Goal: Information Seeking & Learning: Learn about a topic

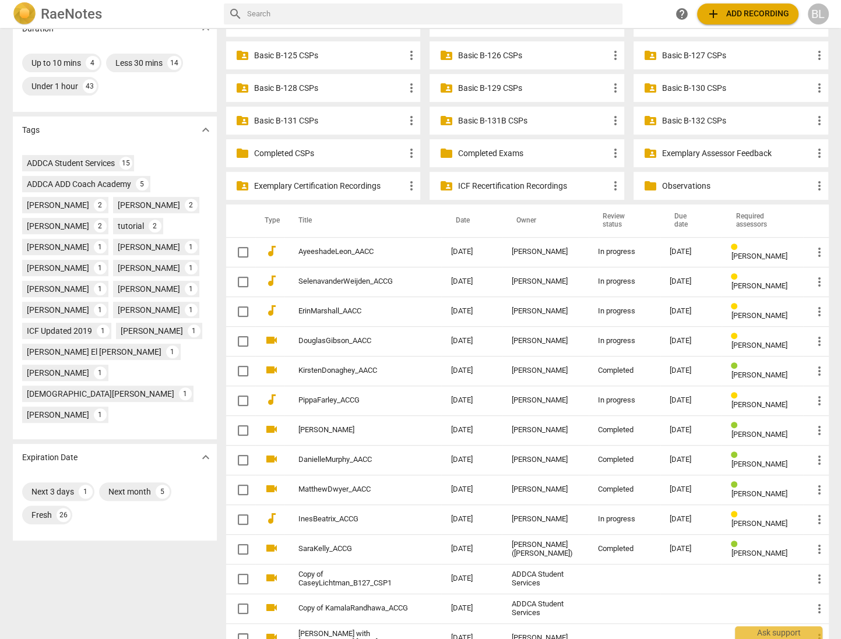
scroll to position [329, 0]
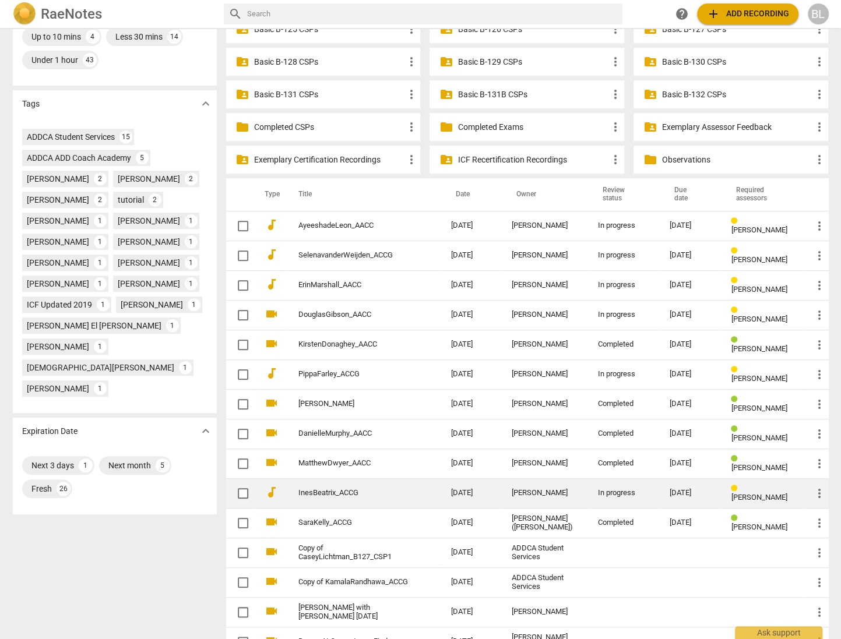
click at [606, 491] on div "In progress" at bounding box center [624, 493] width 52 height 9
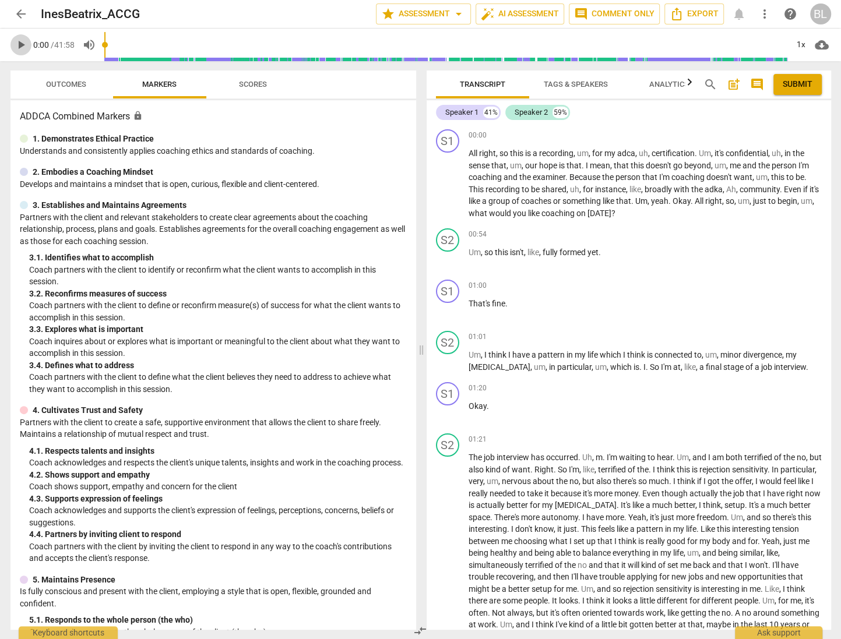
click at [23, 41] on span "play_arrow" at bounding box center [21, 45] width 14 height 14
click at [447, 310] on span "pause" at bounding box center [448, 311] width 14 height 14
type input "60"
click at [753, 134] on div "+" at bounding box center [759, 135] width 12 height 12
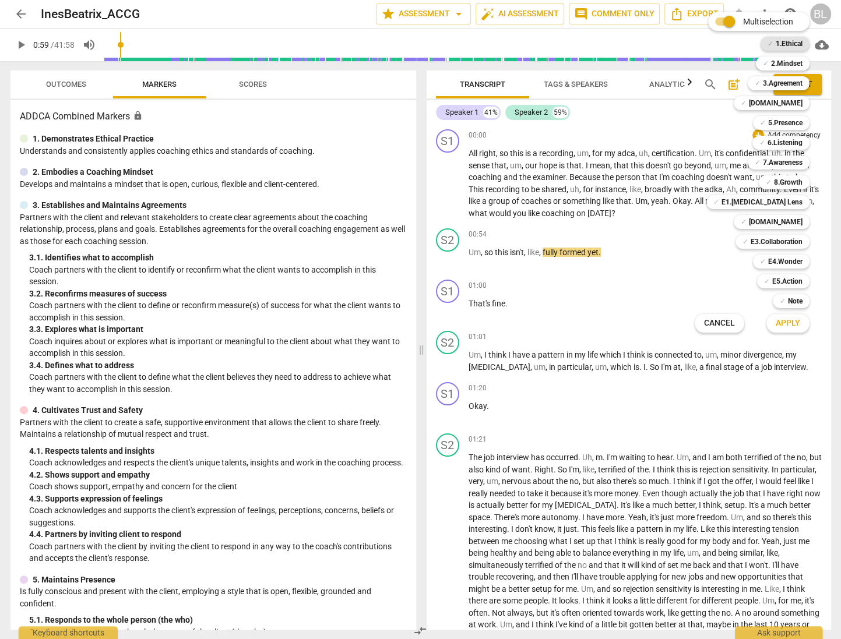
click at [786, 40] on b "1.Ethical" at bounding box center [789, 44] width 27 height 14
click at [787, 80] on b "3.Agreement" at bounding box center [783, 83] width 40 height 14
click at [796, 99] on b "[DOMAIN_NAME]" at bounding box center [776, 103] width 54 height 14
click at [793, 97] on b "[DOMAIN_NAME]" at bounding box center [776, 103] width 54 height 14
click at [789, 322] on span "Apply" at bounding box center [788, 324] width 24 height 12
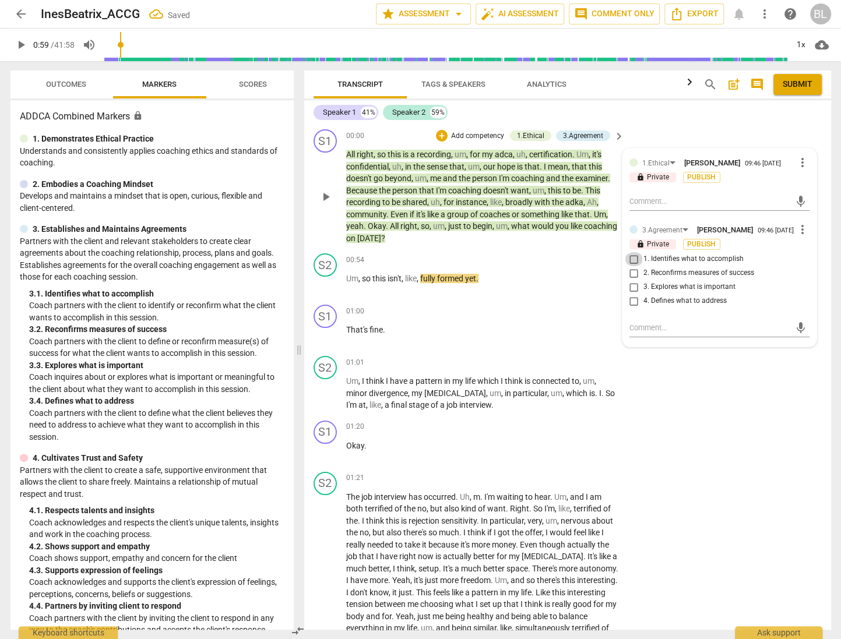
click at [632, 261] on input "1. Identifies what to accomplish" at bounding box center [634, 259] width 19 height 14
checkbox input "true"
click at [668, 199] on textarea at bounding box center [710, 201] width 161 height 11
type textarea "I"
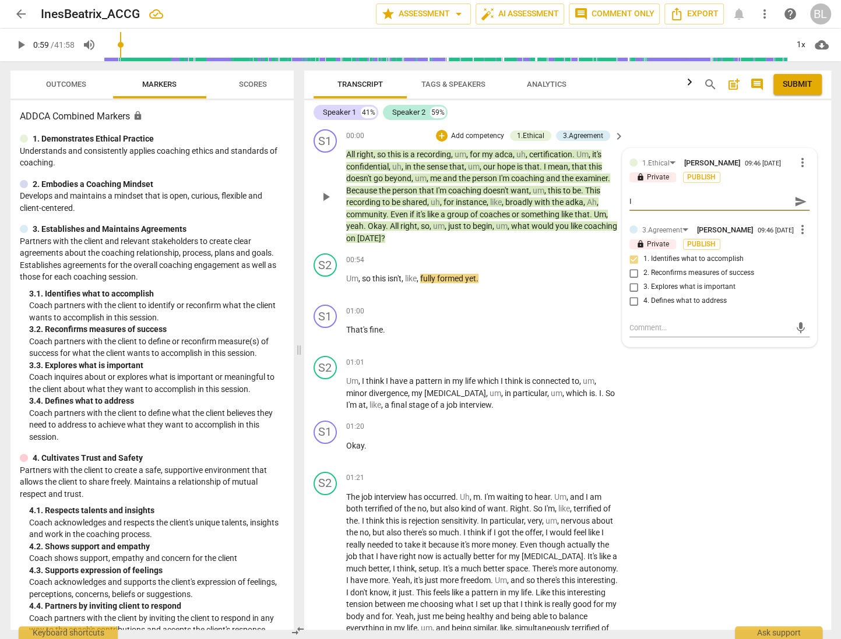
type textarea "I"
type textarea "I a"
type textarea "I ap"
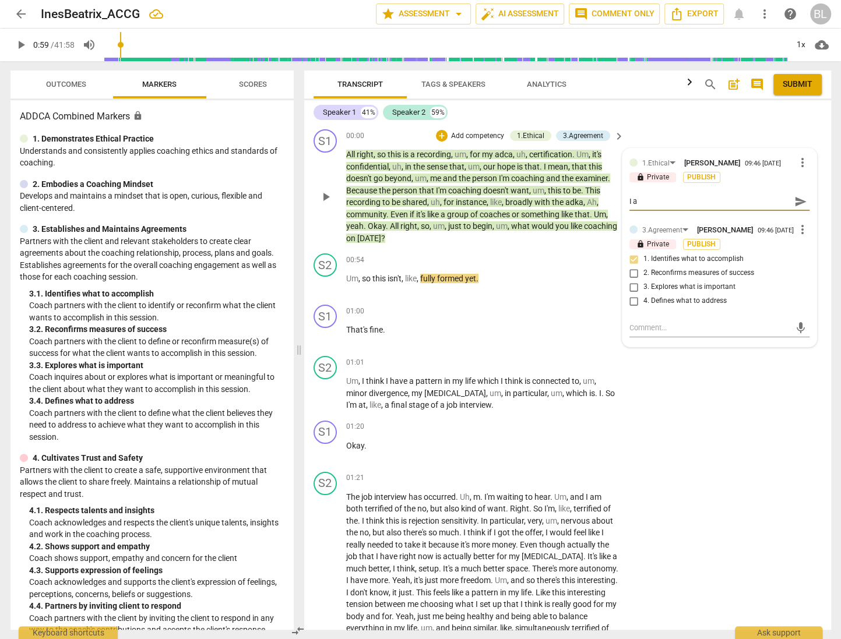
type textarea "I ap"
type textarea "I app"
type textarea "I appr"
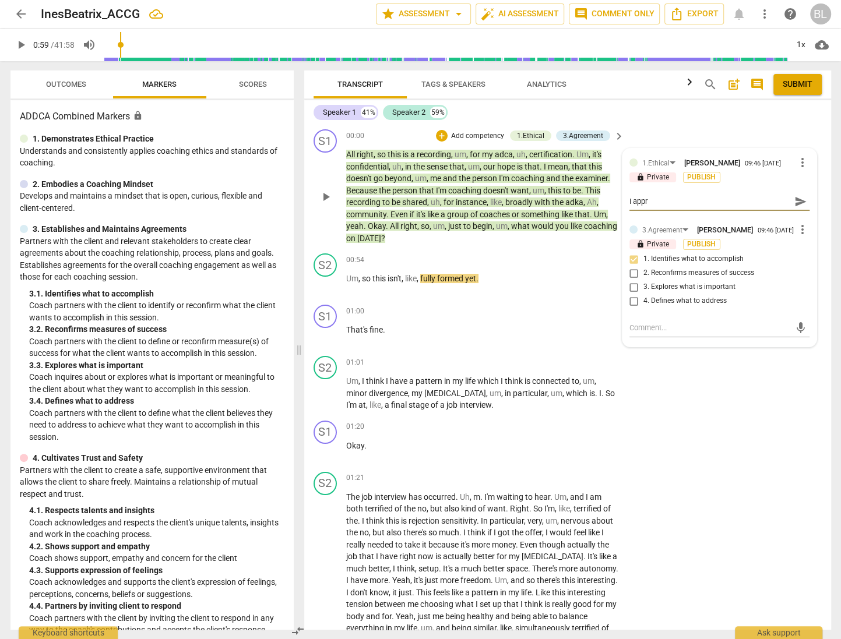
type textarea "I appre"
type textarea "I apprec"
type textarea "I appreci"
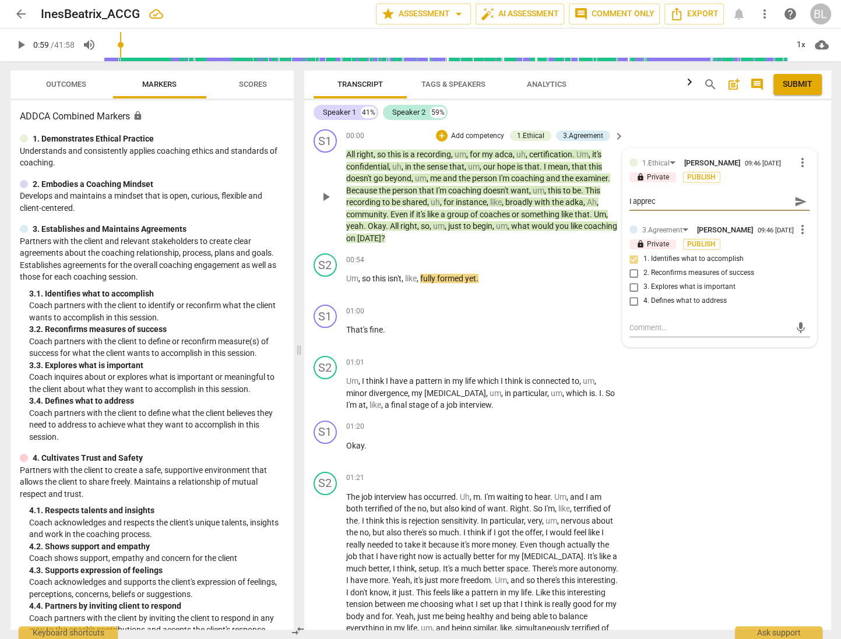
type textarea "I appreci"
type textarea "I apprecia"
type textarea "I appreciat"
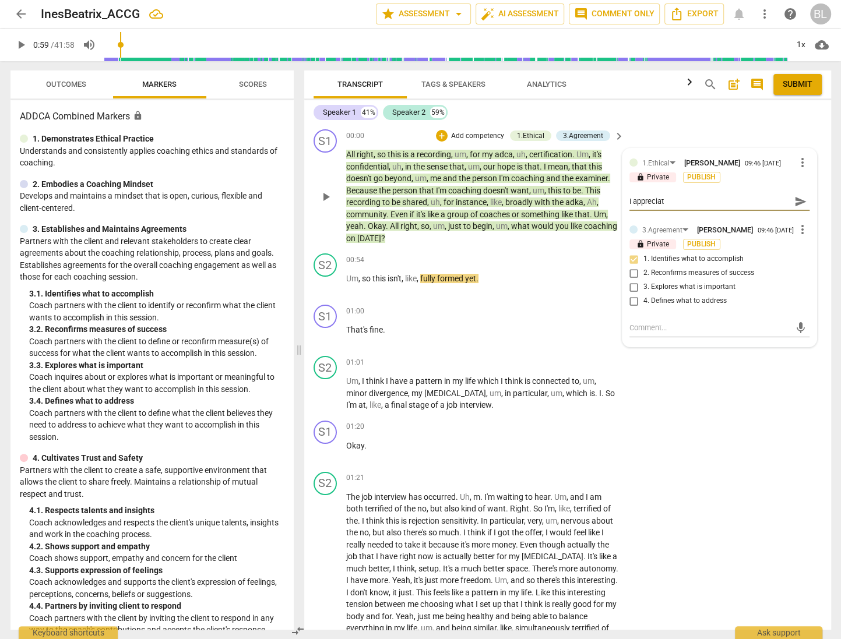
type textarea "I appreciate"
type textarea "I appreciate t"
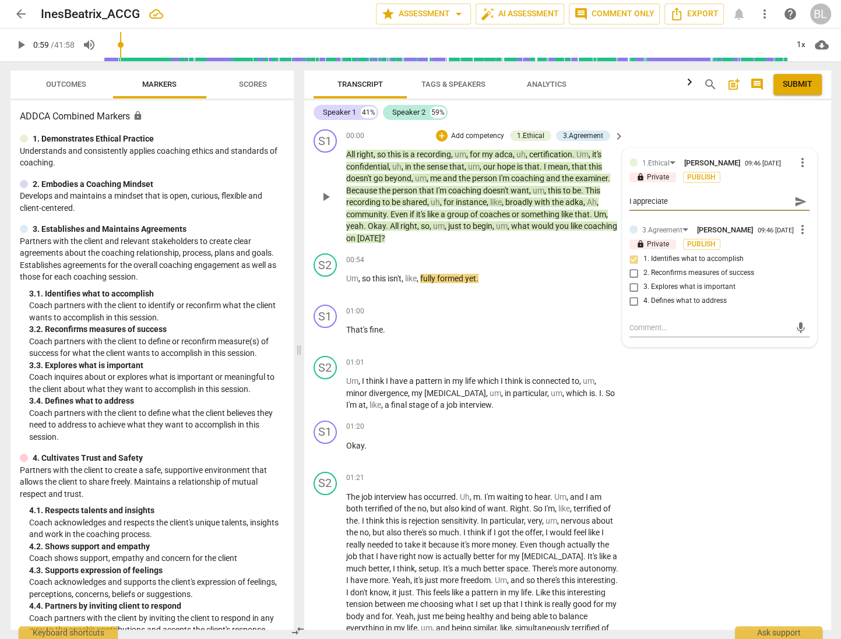
type textarea "I appreciate t"
type textarea "I appreciate th"
type textarea "I appreciate tha"
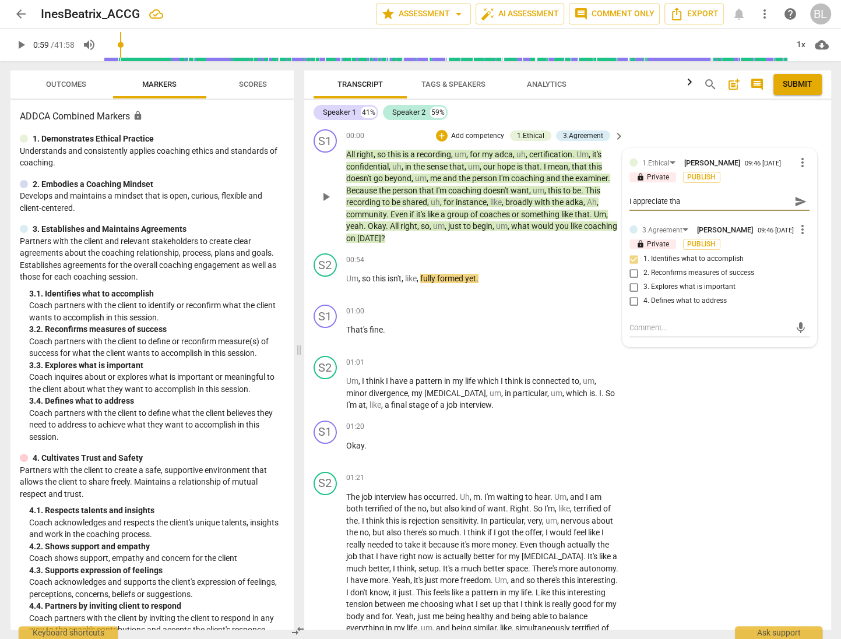
type textarea "I appreciate that"
type textarea "I appreciate that y"
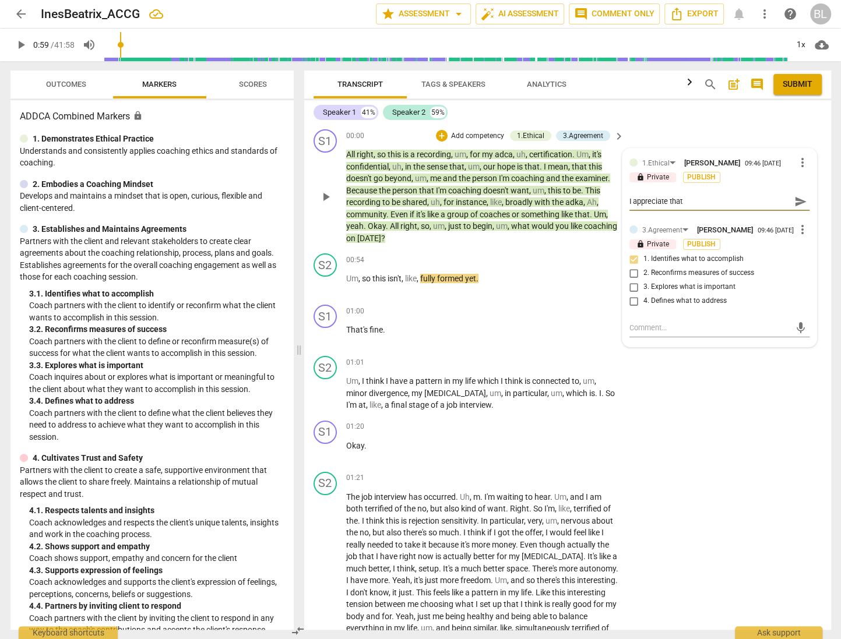
type textarea "I appreciate that y"
type textarea "I appreciate that yo"
type textarea "I appreciate that you"
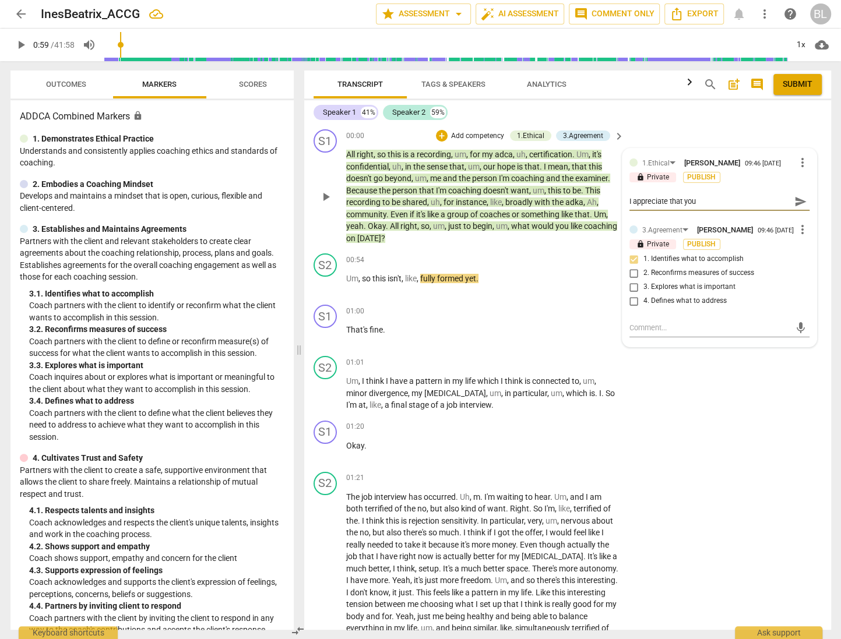
type textarea "I appreciate that you"
type textarea "I appreciate that you p"
type textarea "I appreciate that you pu"
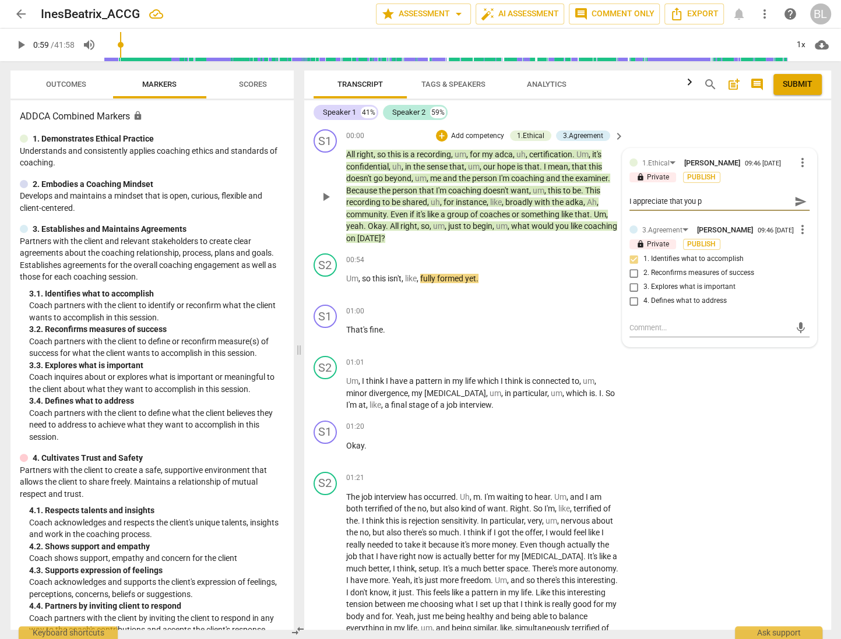
type textarea "I appreciate that you pu"
type textarea "I appreciate that you put"
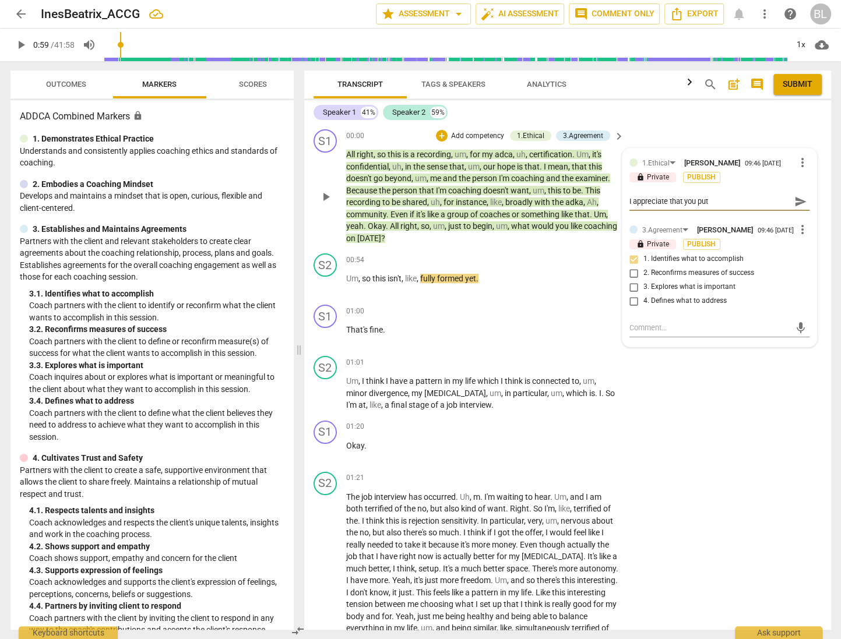
type textarea "I appreciate that you put t"
type textarea "I appreciate that you put th"
type textarea "I appreciate that you put the"
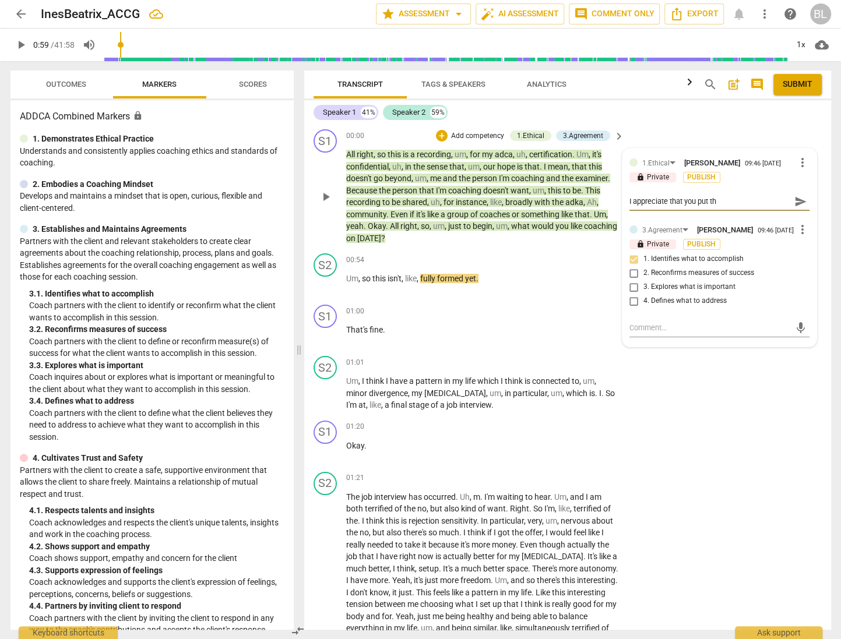
type textarea "I appreciate that you put the"
type textarea "I appreciate that you put the c"
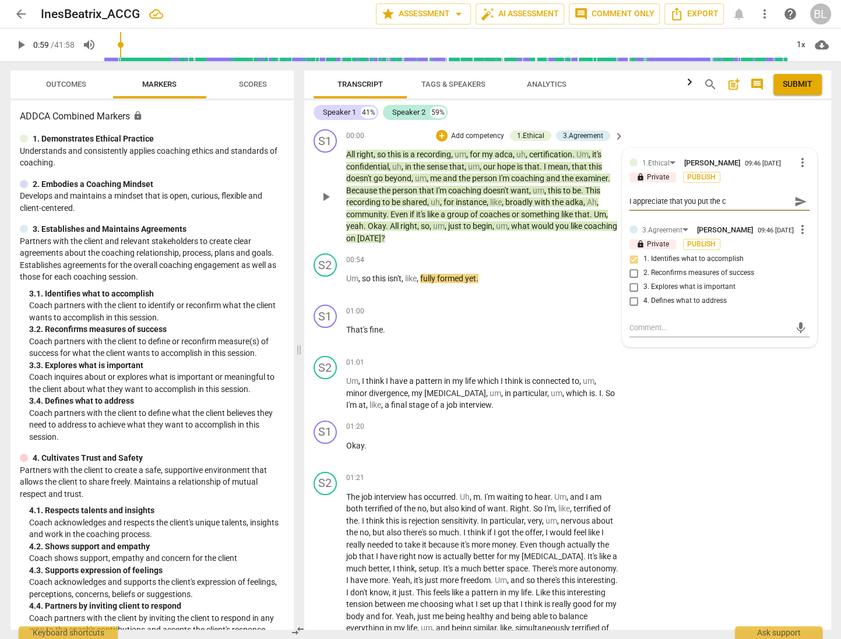
type textarea "I appreciate that you put the cl"
type textarea "I appreciate that you put the cli"
type textarea "I appreciate that you put the clie"
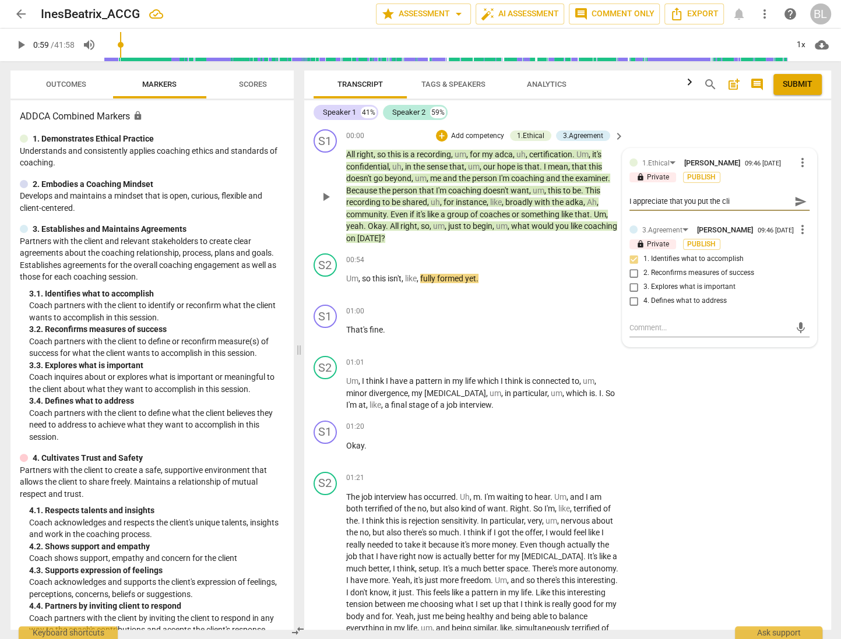
type textarea "I appreciate that you put the clie"
type textarea "I appreciate that you put the clien"
type textarea "I appreciate that you put the client"
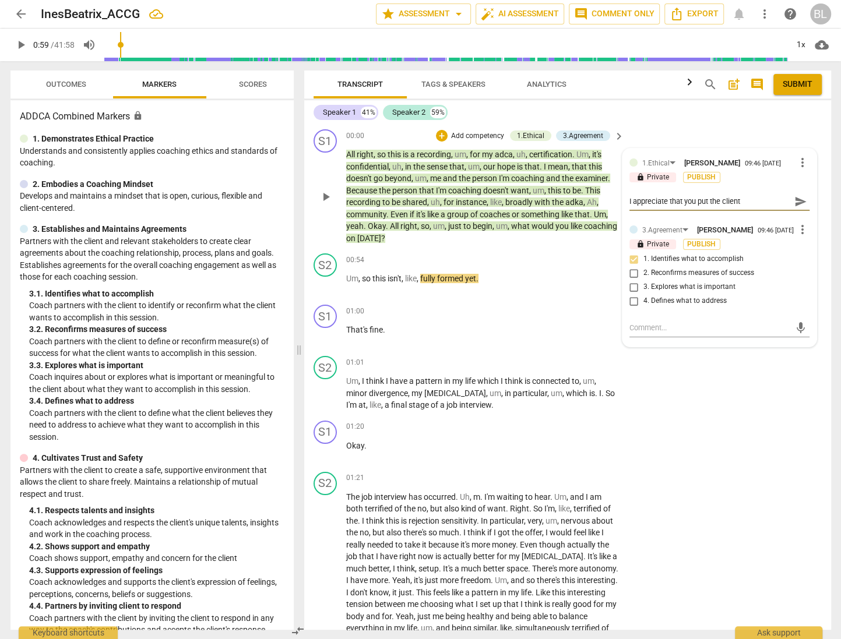
type textarea "I appreciate that you put the client"
type textarea "I appreciate that you put the client a"
type textarea "I appreciate that you put the client at"
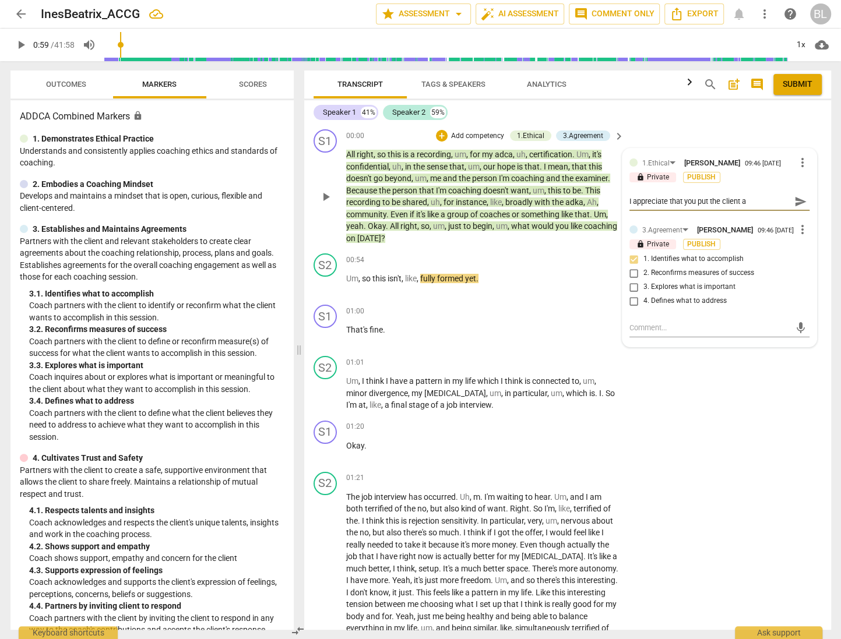
type textarea "I appreciate that you put the client at"
type textarea "I appreciate that you put the client at e"
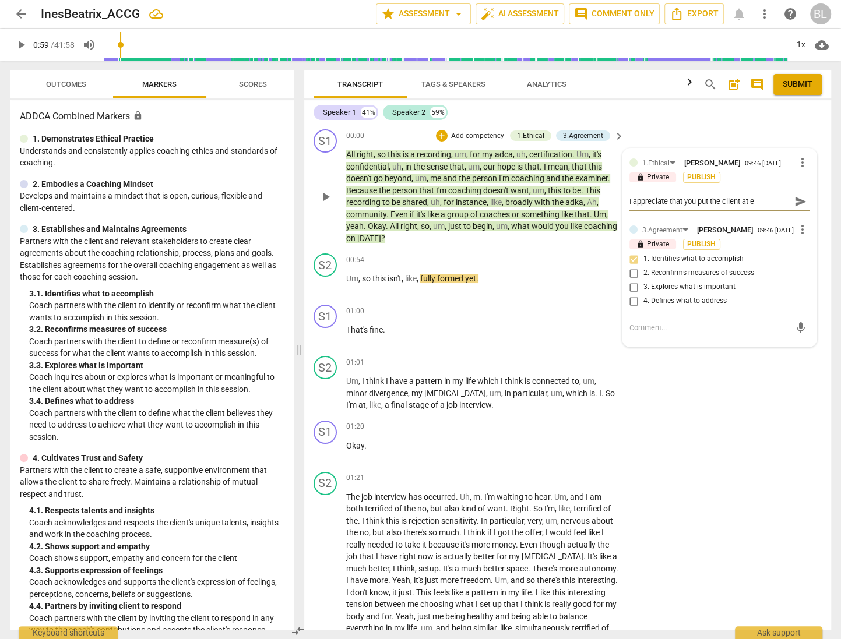
type textarea "I appreciate that you put the client at ea"
type textarea "I appreciate that you put the client at eas"
type textarea "I appreciate that you put the client at ease"
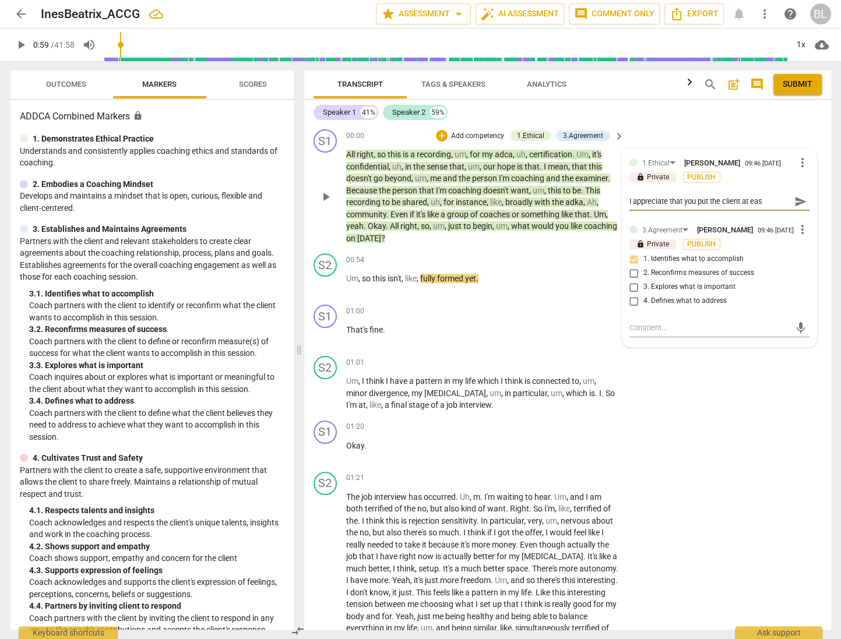
type textarea "I appreciate that you put the client at ease"
type textarea "I appreciate that you put the client at ease b"
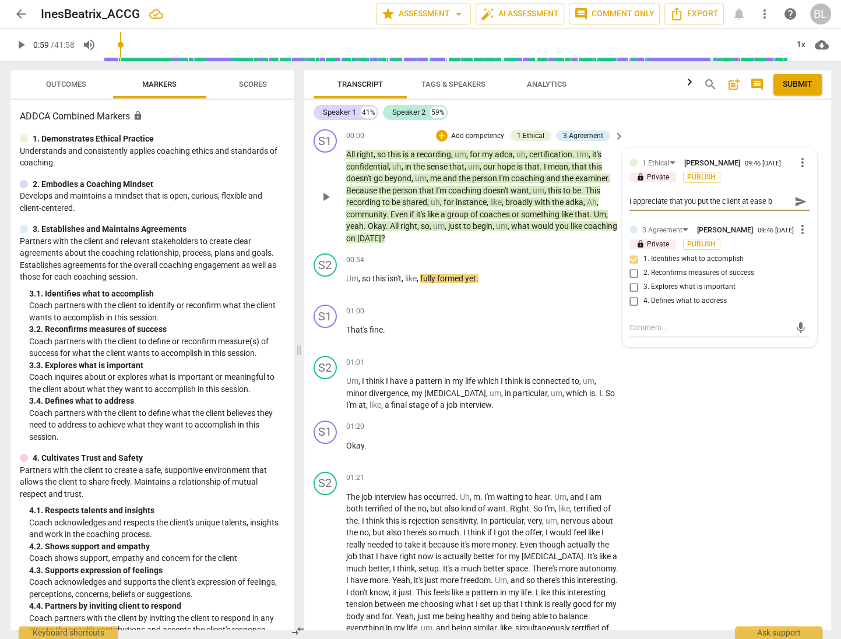
type textarea "I appreciate that you put the client at ease by"
type textarea "I appreciate that you put the client at ease by p"
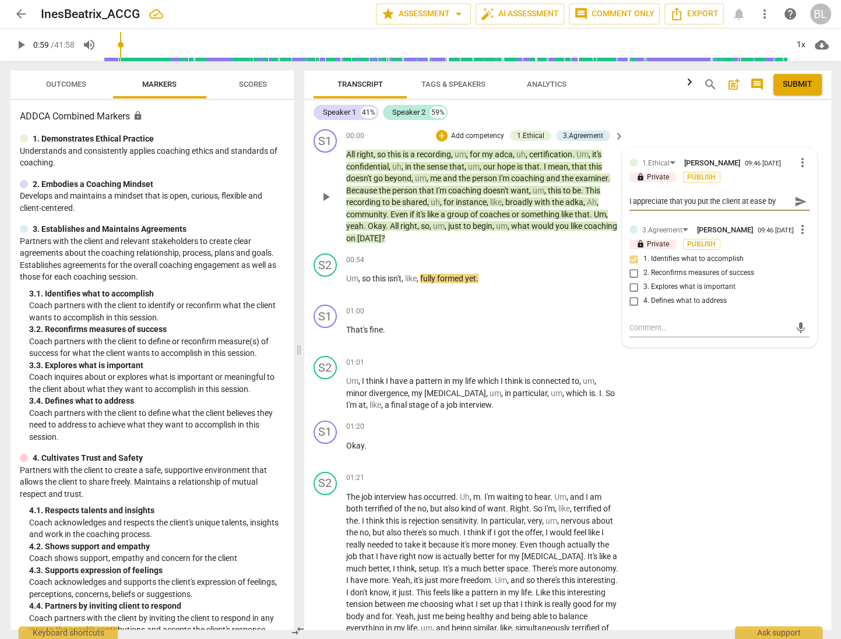
type textarea "I appreciate that you put the client at ease by p"
type textarea "I appreciate that you put the client at ease by pu"
type textarea "I appreciate that you put the client at ease by put"
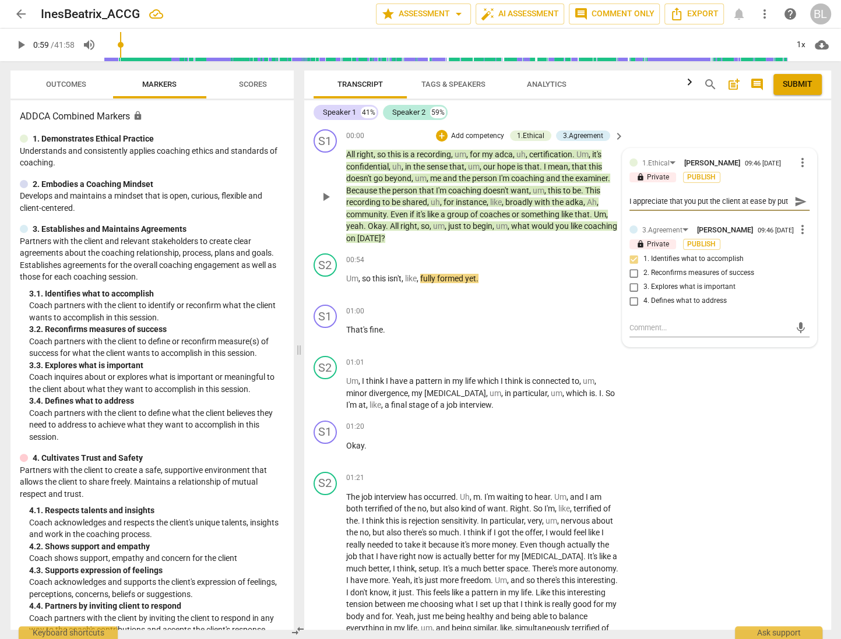
scroll to position [10, 0]
type textarea "I appreciate that you put the client at ease by putt"
type textarea "I appreciate that you put the client at ease by [PERSON_NAME]"
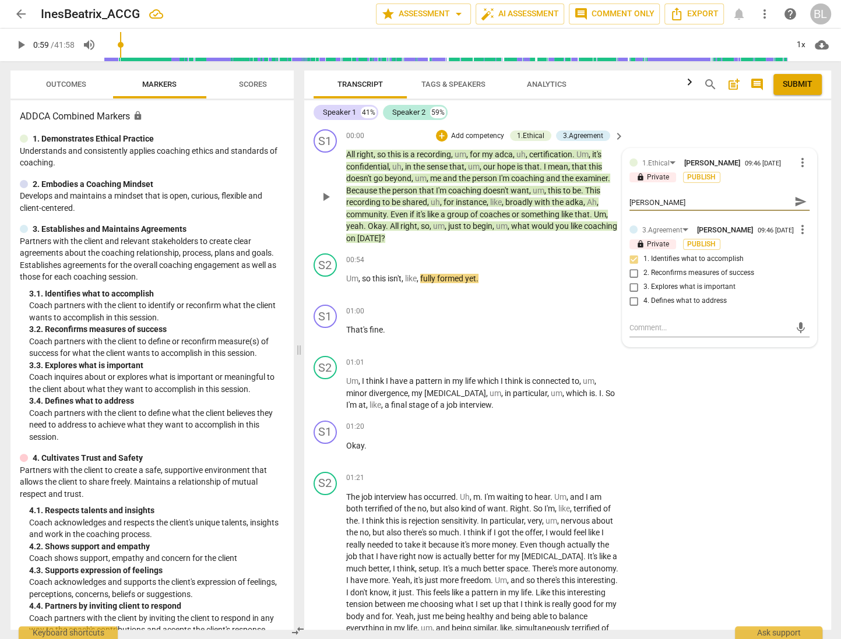
type textarea "I appreciate that you put the client at ease by puttin"
type textarea "I appreciate that you put the client at ease by putting"
type textarea "I appreciate that you put the client at ease by putting o"
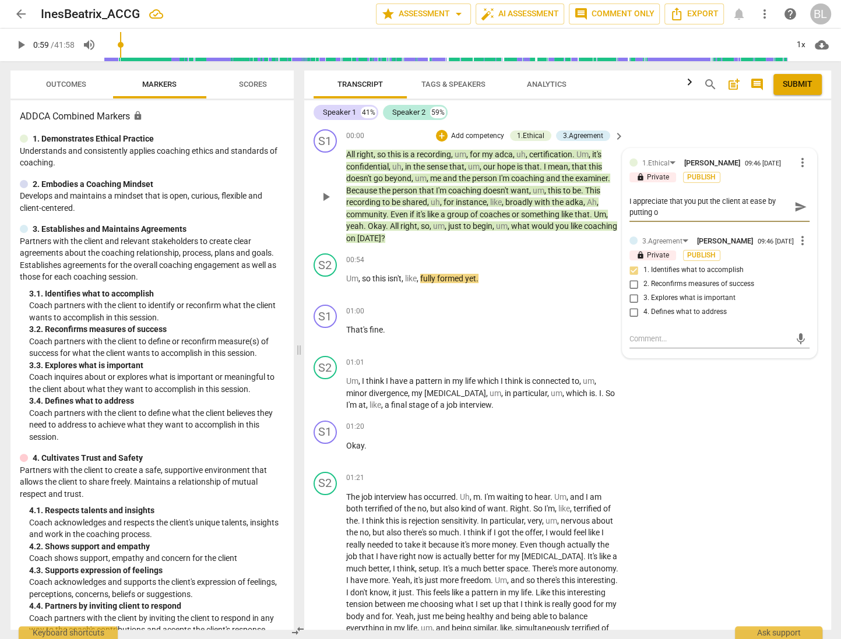
scroll to position [0, 0]
type textarea "I appreciate that you put the client at ease by putting on"
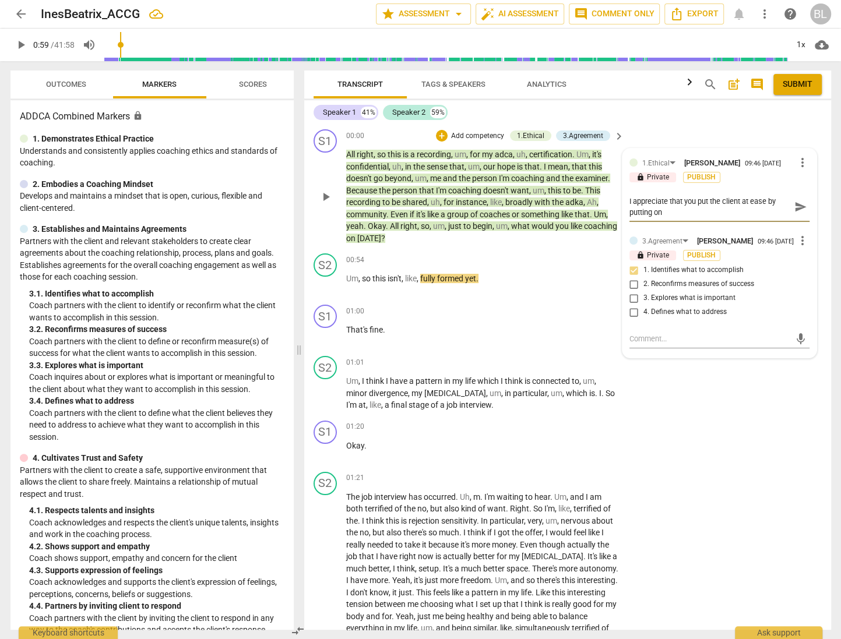
type textarea "I appreciate that you put the client at ease by putting on t"
type textarea "I appreciate that you put the client at ease by putting on th"
type textarea "I appreciate that you put the client at ease by putting on the"
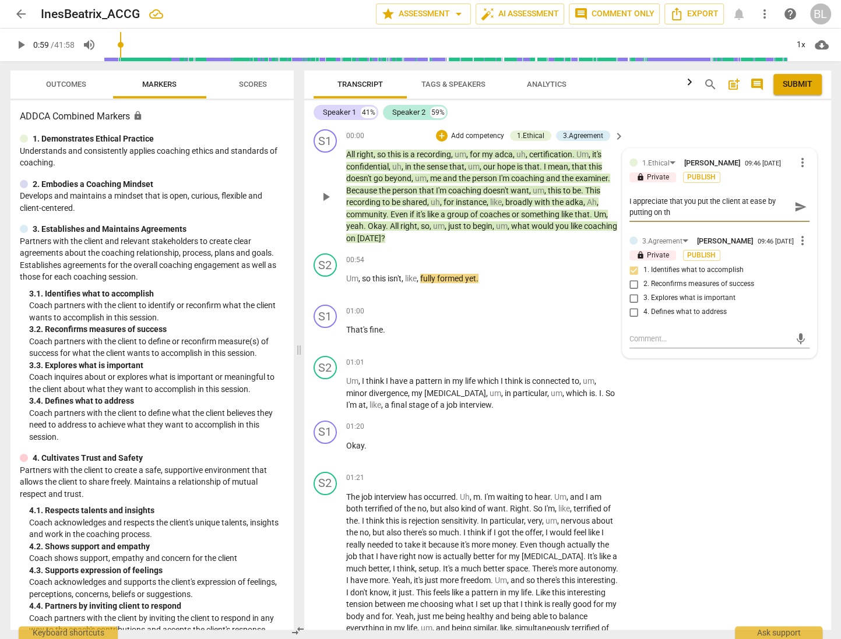
type textarea "I appreciate that you put the client at ease by putting on the"
type textarea "I appreciate that you put the client at ease by putting on the r"
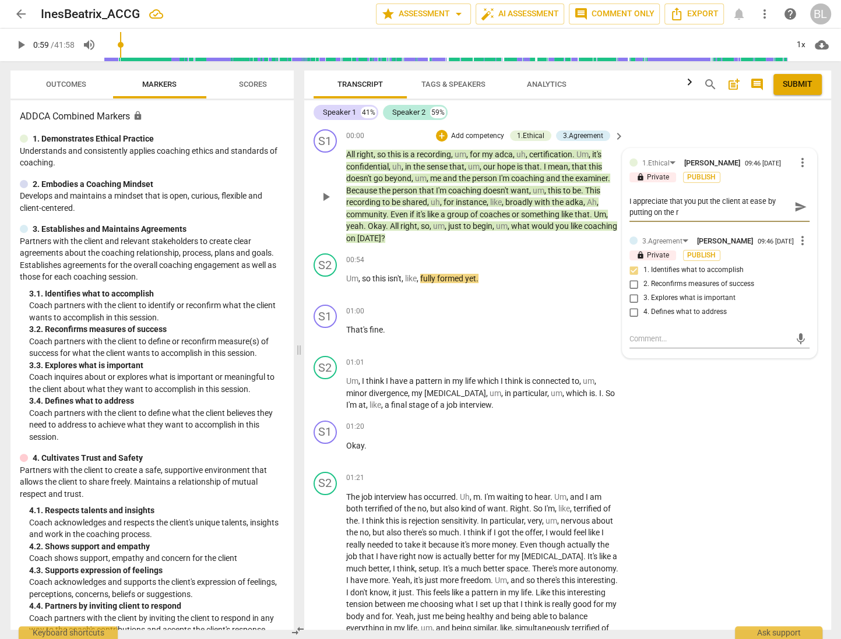
type textarea "I appreciate that you put the client at ease by putting on the re"
type textarea "I appreciate that you put the client at ease by putting on the rec"
type textarea "I appreciate that you put the client at ease by putting on the reco"
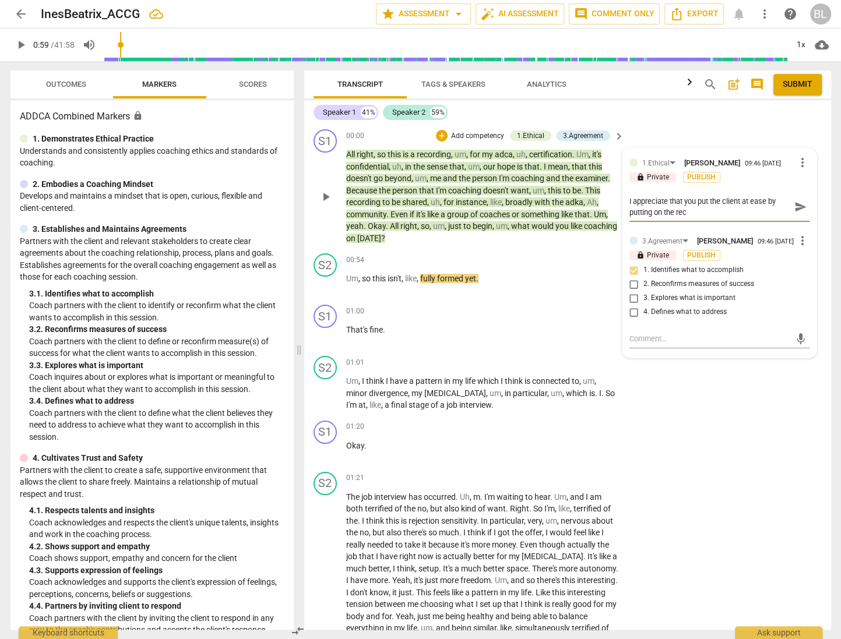
type textarea "I appreciate that you put the client at ease by putting on the reco"
type textarea "I appreciate that you put the client at ease by putting on the recor"
type textarea "I appreciate that you put the client at ease by putting on the record"
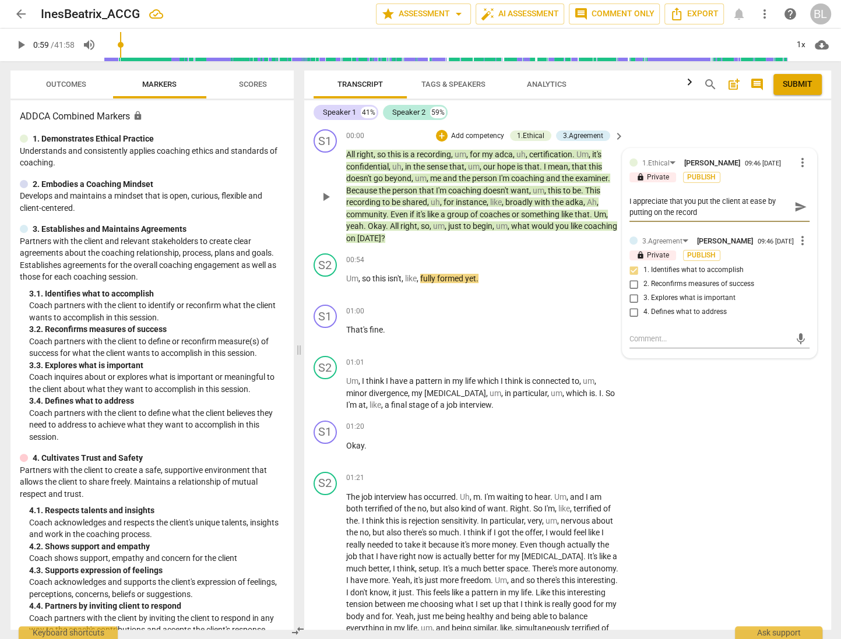
type textarea "I appreciate that you put the client at ease by putting on the recordi"
type textarea "I appreciate that you put the client at ease by putting on the recordin"
type textarea "I appreciate that you put the client at ease by putting on the recording"
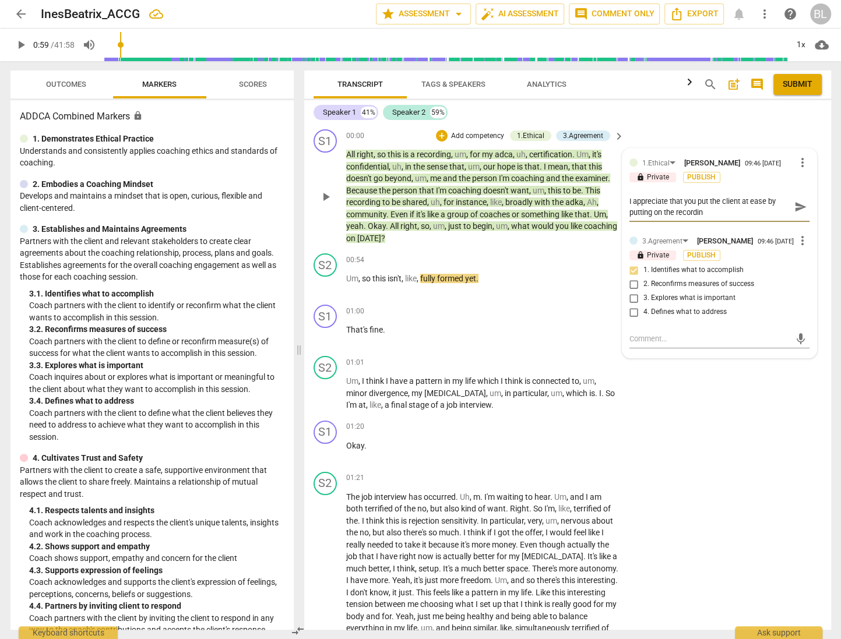
type textarea "I appreciate that you put the client at ease by putting on the recording"
type textarea "I appreciate that you put the client at ease by putting on the recording t"
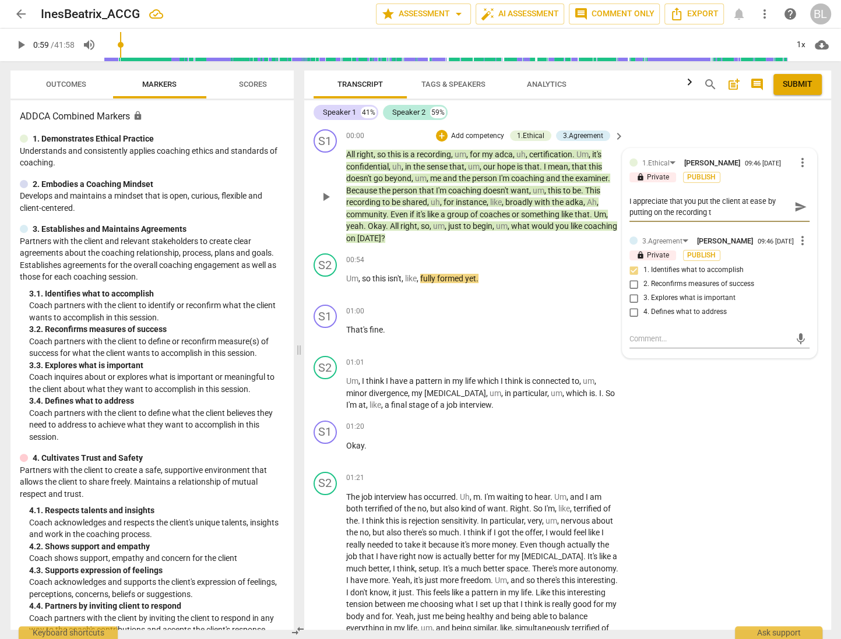
type textarea "I appreciate that you put the client at ease by putting on the recording th"
type textarea "I appreciate that you put the client at ease by putting on the recording tha"
type textarea "I appreciate that you put the client at ease by putting on the recording that"
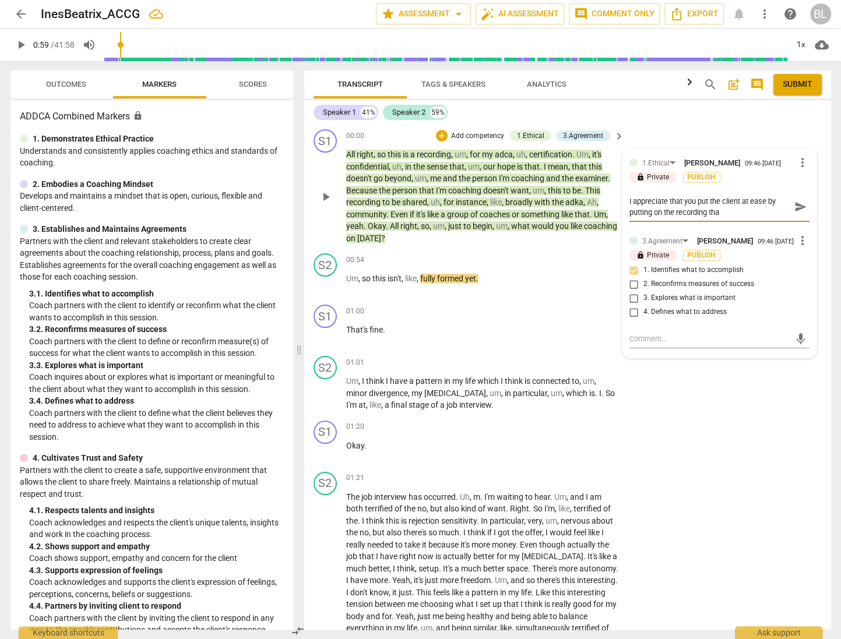
type textarea "I appreciate that you put the client at ease by putting on the recording that"
type textarea "I appreciate that you put the client at ease by putting on the recording that t"
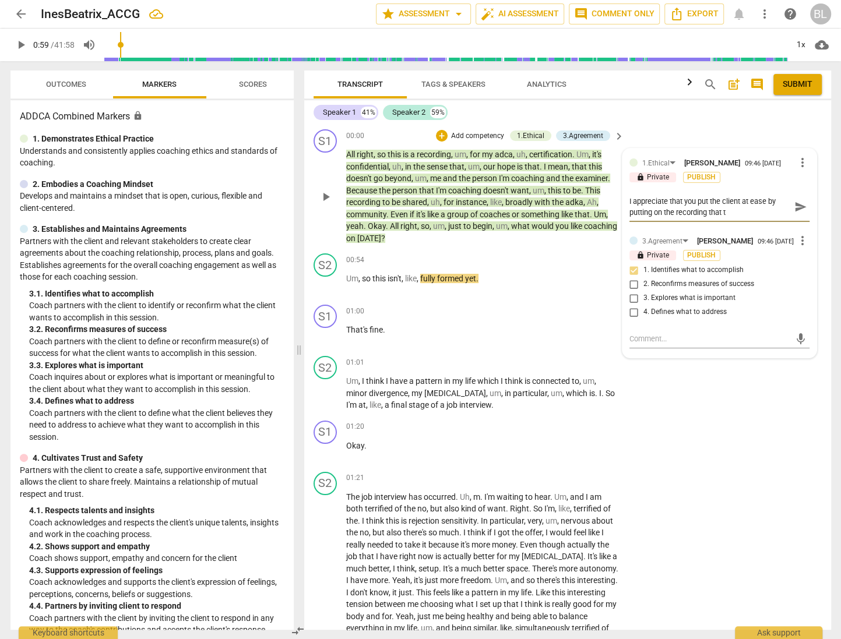
type textarea "I appreciate that you put the client at ease by putting on the recording that th"
type textarea "I appreciate that you put the client at ease by putting on the recording that t…"
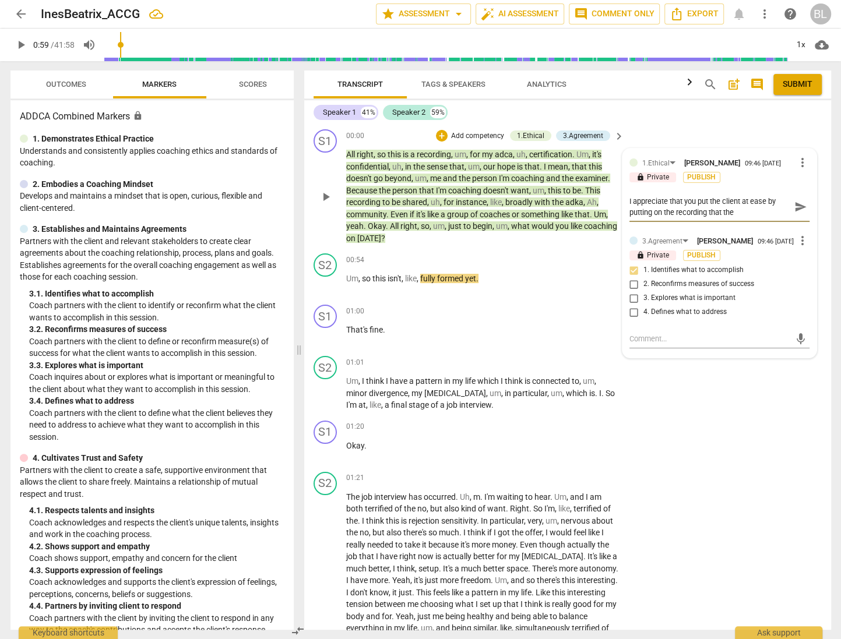
type textarea "I appreciate that you put the client at ease by putting on the recording that t…"
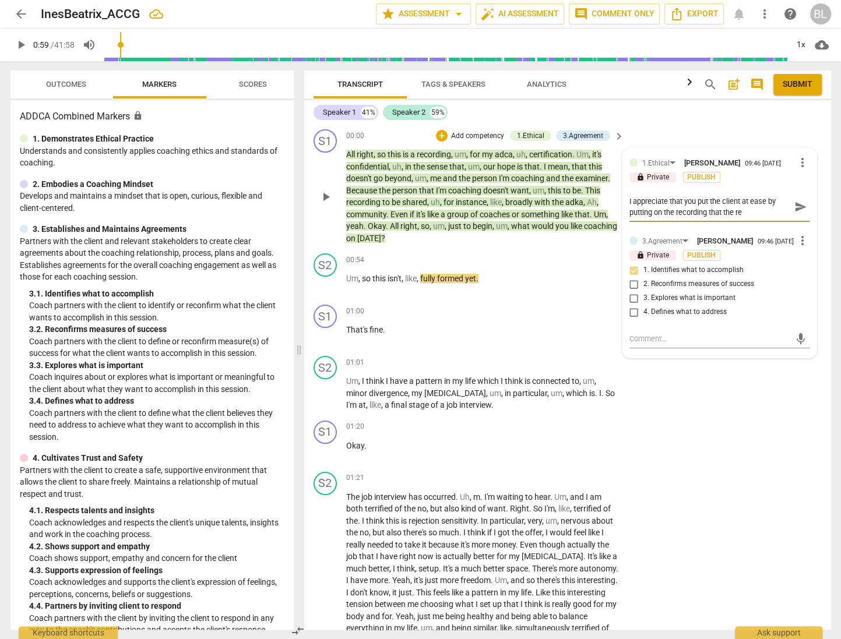
type textarea "I appreciate that you put the client at ease by putting on the recording that t…"
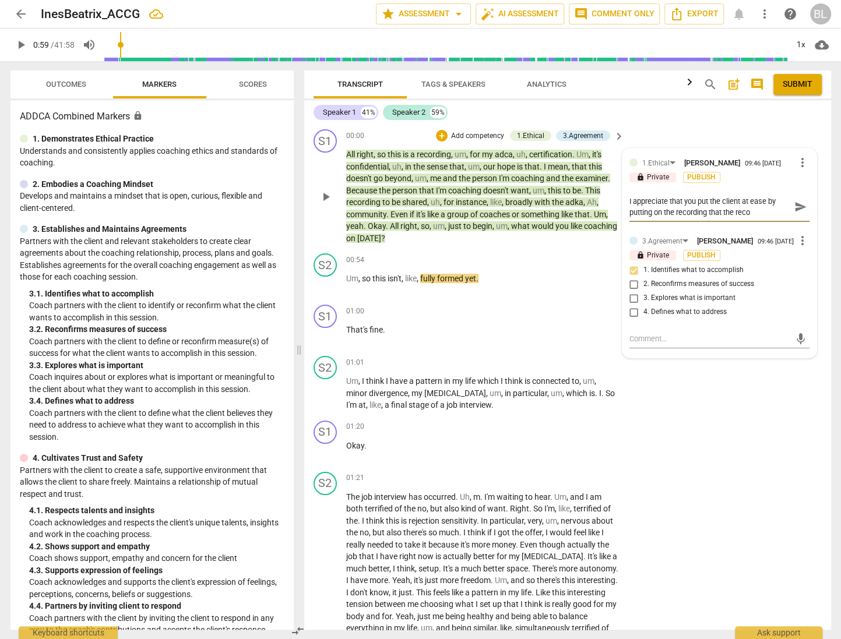
type textarea "I appreciate that you put the client at ease by putting on the recording that t…"
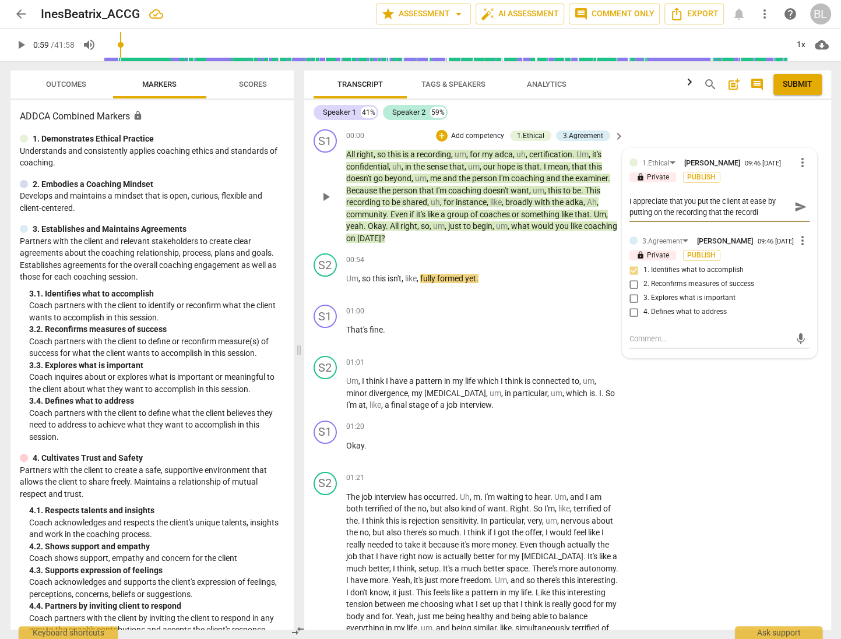
type textarea "I appreciate that you put the client at ease by putting on the recording that t…"
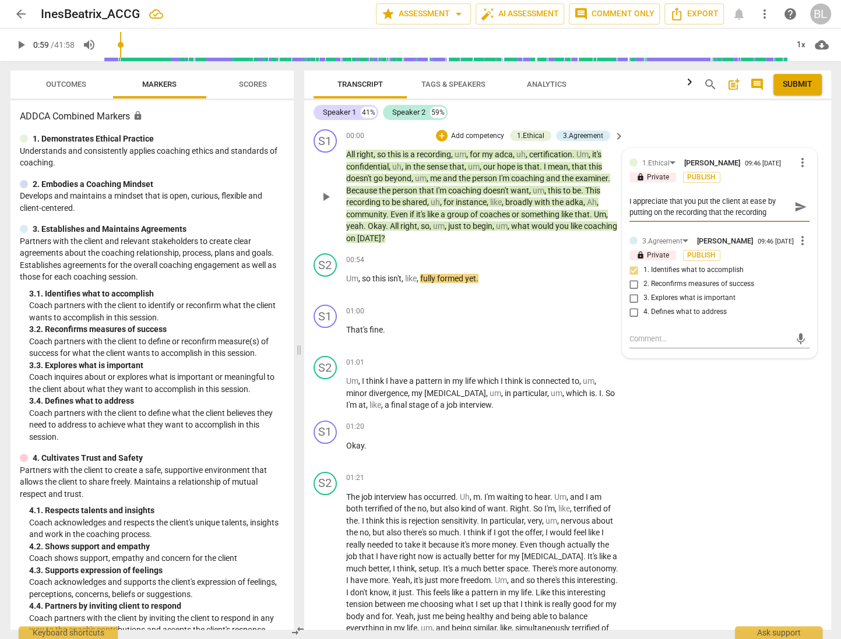
type textarea "I appreciate that you put the client at ease by putting on the recording that t…"
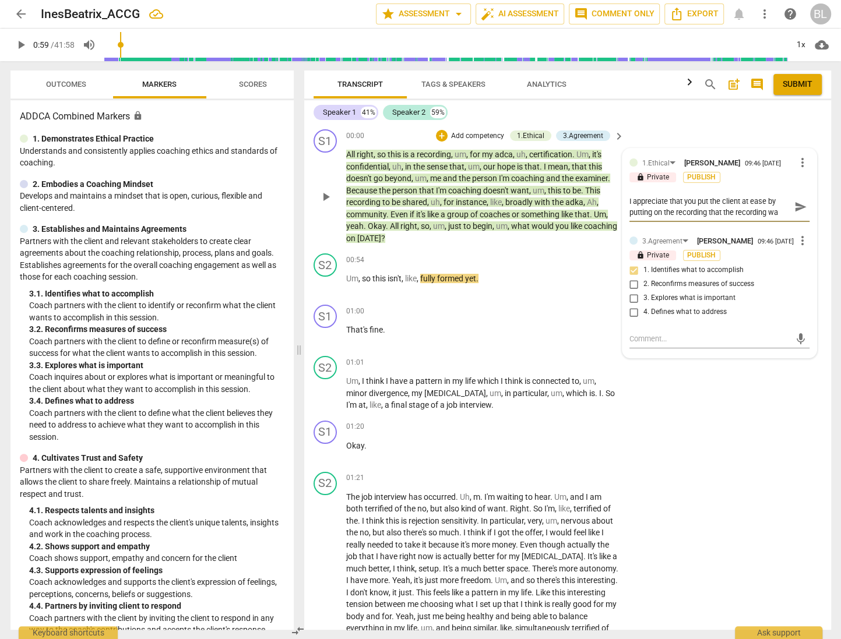
type textarea "I appreciate that you put the client at ease by putting on the recording that t…"
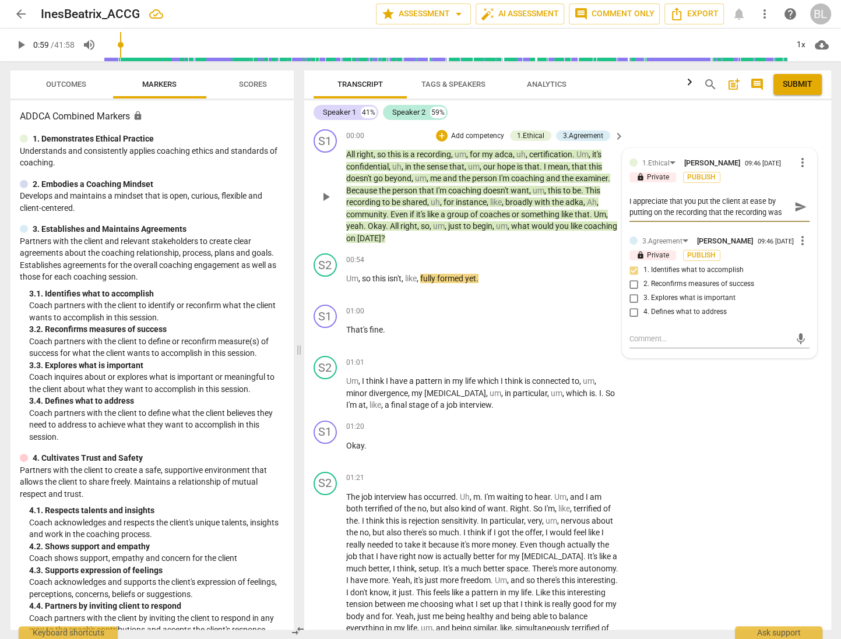
type textarea "I appreciate that you put the client at ease by putting on the recording that t…"
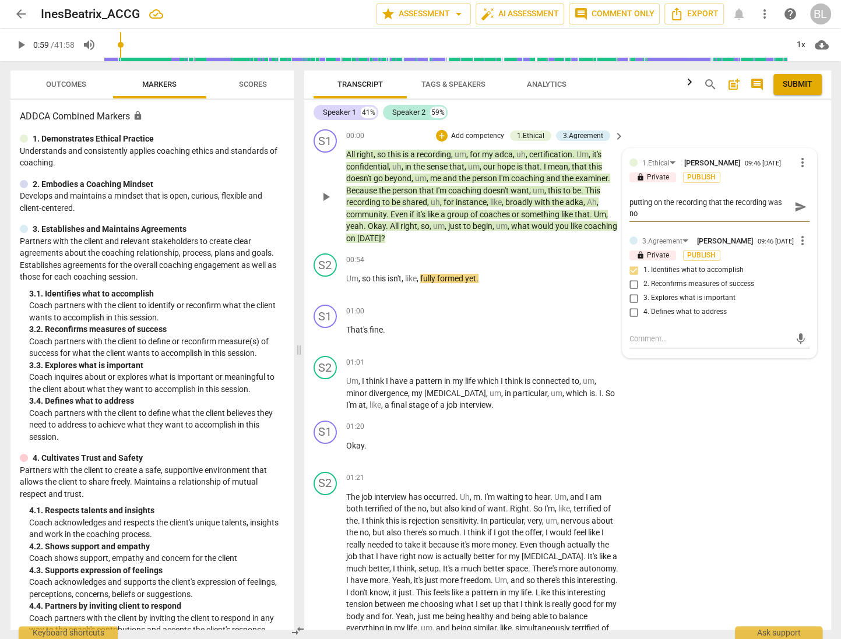
type textarea "I appreciate that you put the client at ease by putting on the recording that t…"
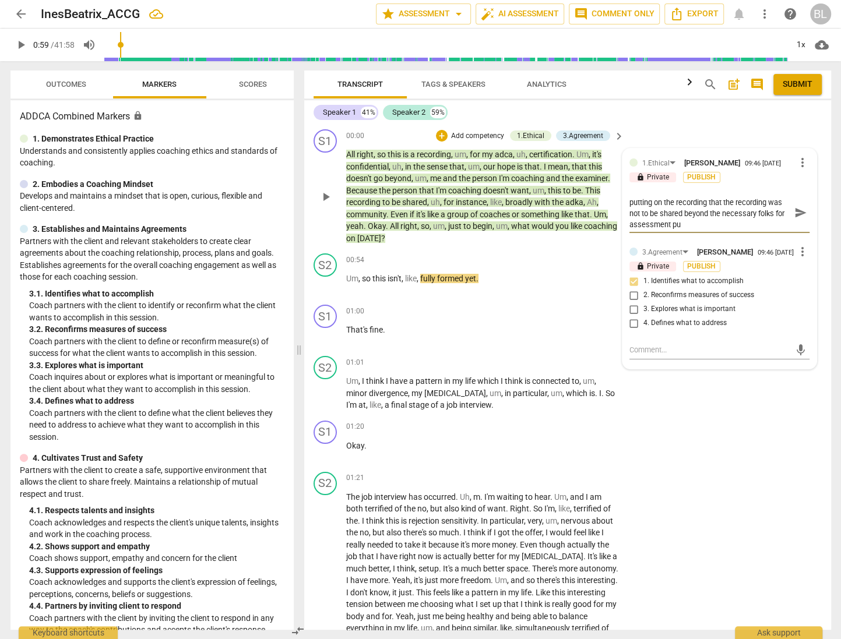
scroll to position [0, 0]
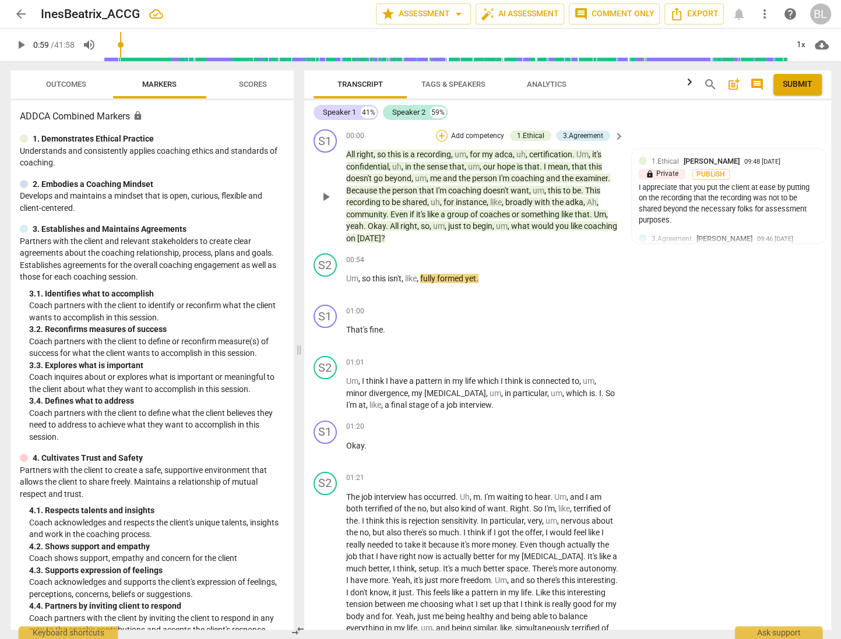
click at [440, 135] on div "+" at bounding box center [442, 136] width 12 height 12
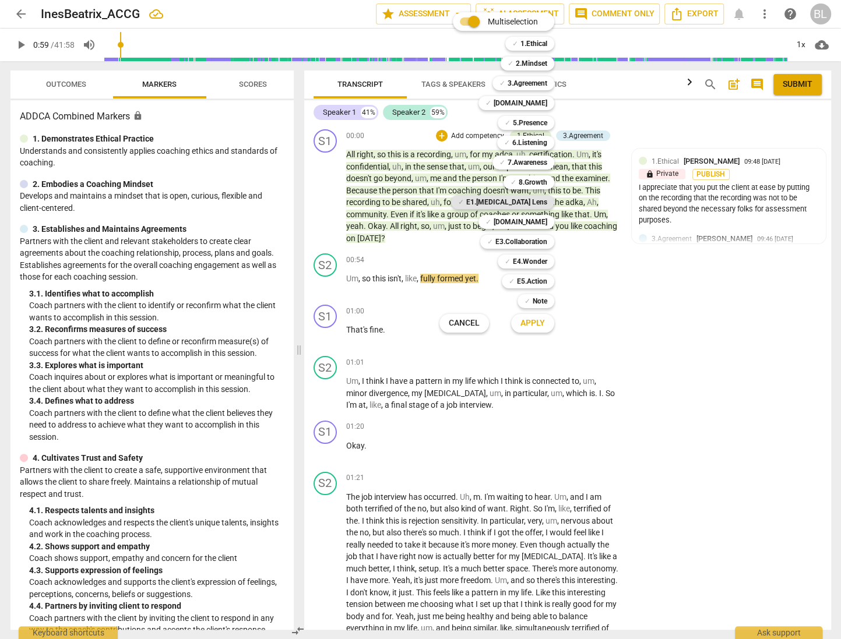
click at [530, 199] on b "E1.[MEDICAL_DATA] Lens" at bounding box center [506, 202] width 81 height 14
click at [533, 324] on span "Apply" at bounding box center [533, 324] width 24 height 12
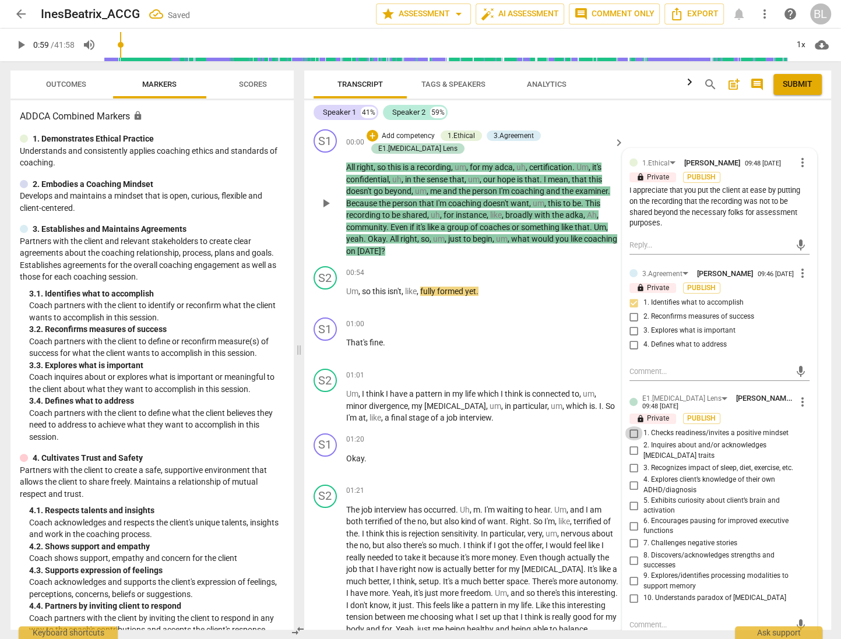
click at [630, 437] on input "1. Checks readiness/invites a positive mindset" at bounding box center [634, 434] width 19 height 14
click at [649, 620] on textarea at bounding box center [710, 625] width 161 height 11
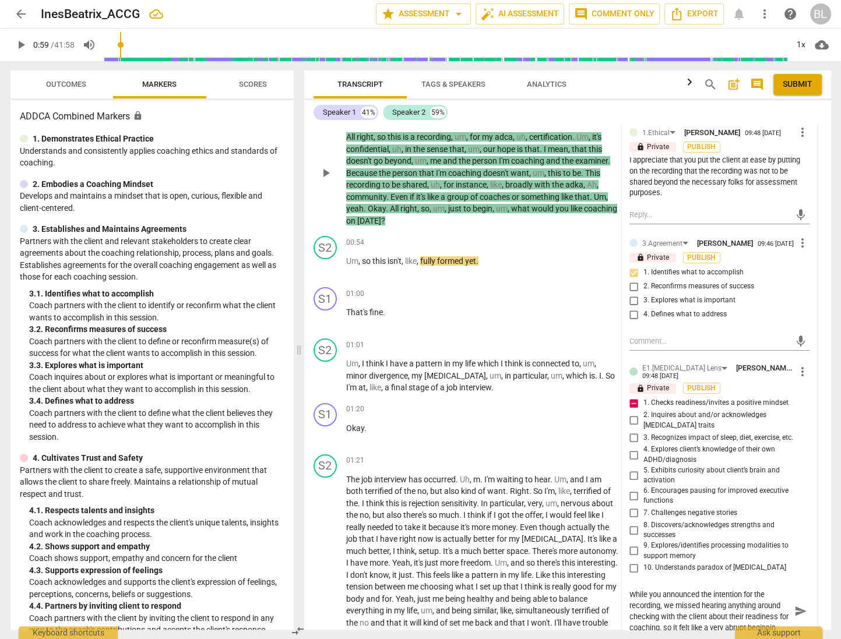
scroll to position [31, 0]
click at [500, 570] on span "pattern" at bounding box center [486, 574] width 29 height 9
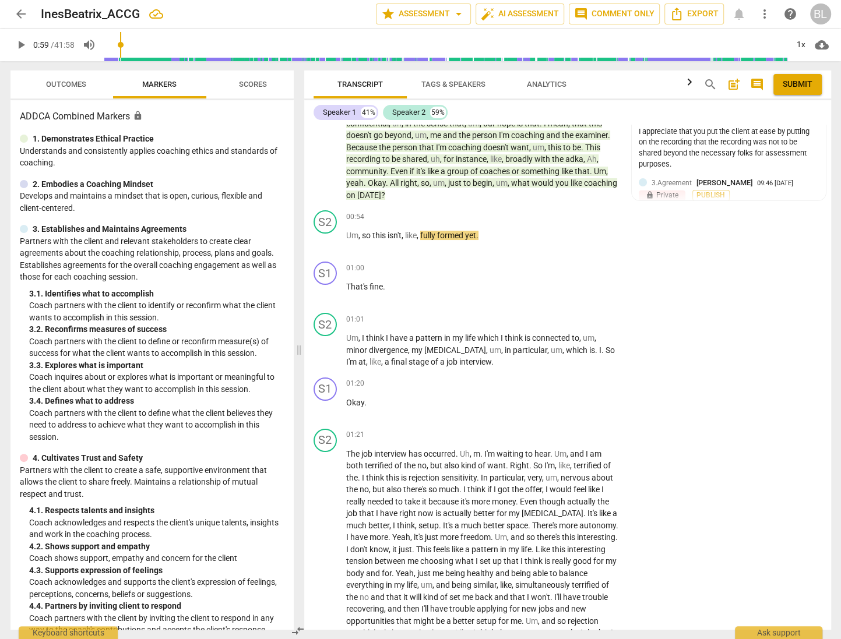
scroll to position [0, 0]
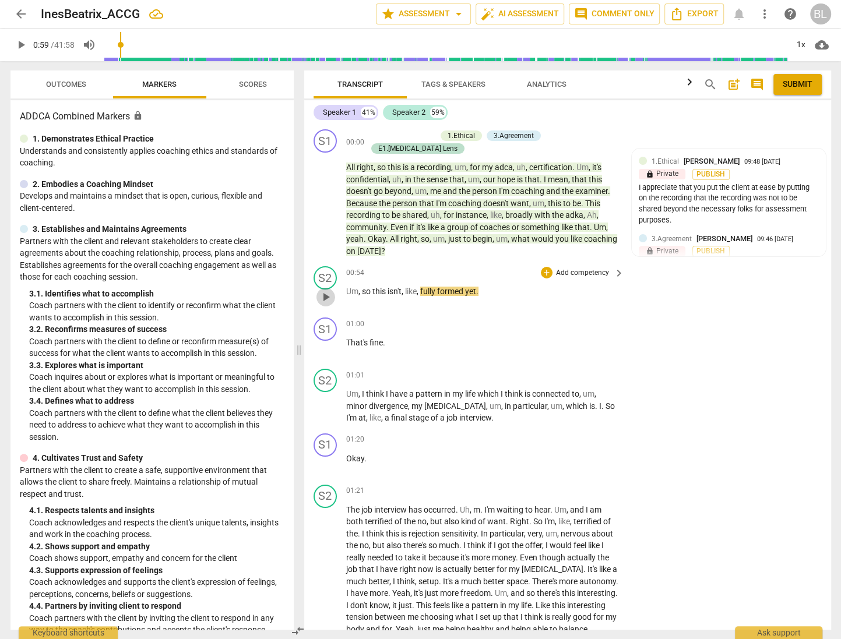
click at [328, 290] on span "play_arrow" at bounding box center [326, 297] width 14 height 14
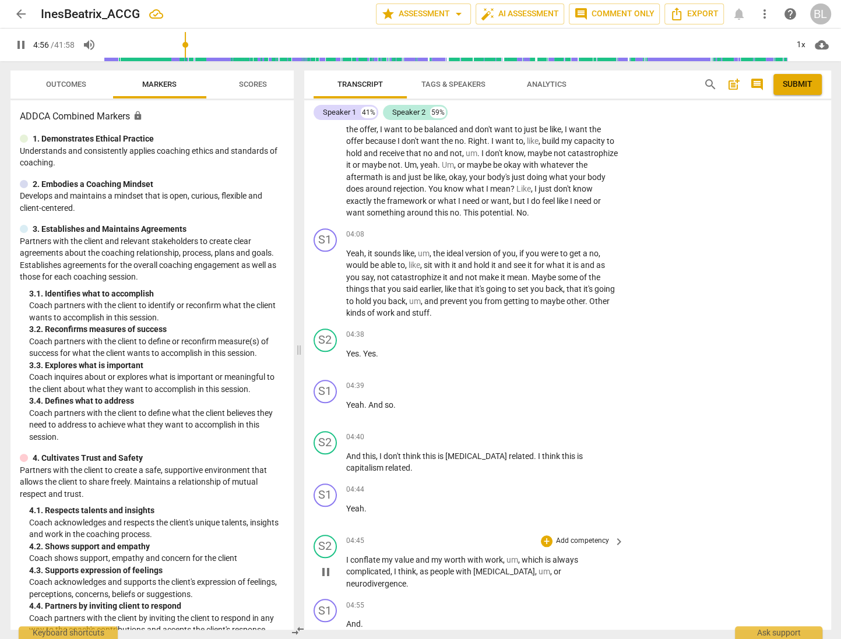
scroll to position [1183, 0]
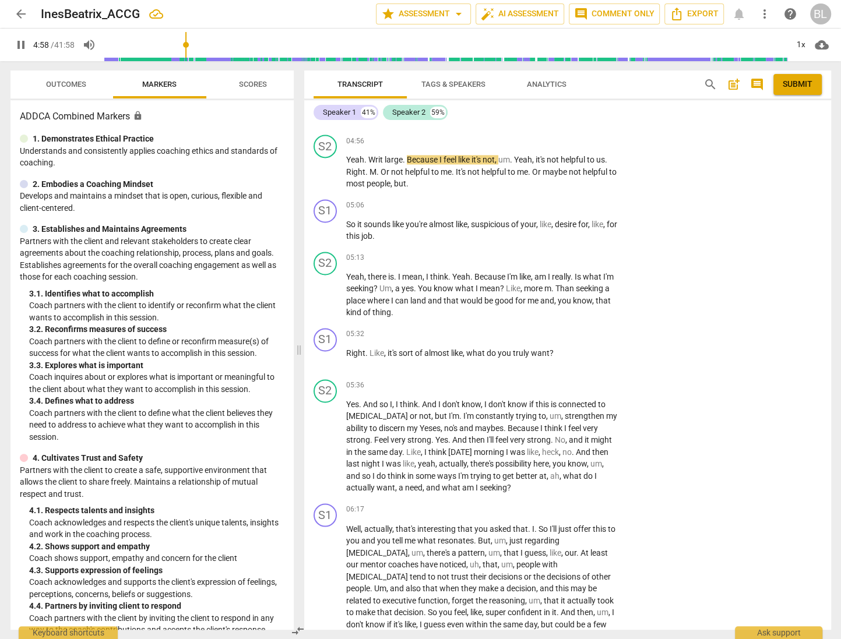
click at [324, 548] on div "play_arrow pause" at bounding box center [332, 619] width 30 height 184
click at [326, 165] on span "pause" at bounding box center [326, 172] width 14 height 14
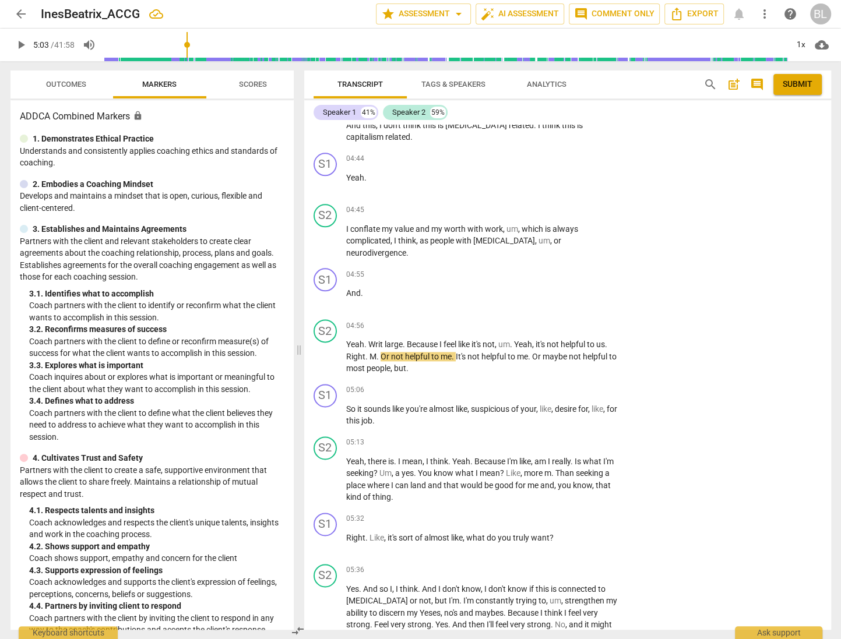
scroll to position [973, 0]
